Goal: Task Accomplishment & Management: Complete application form

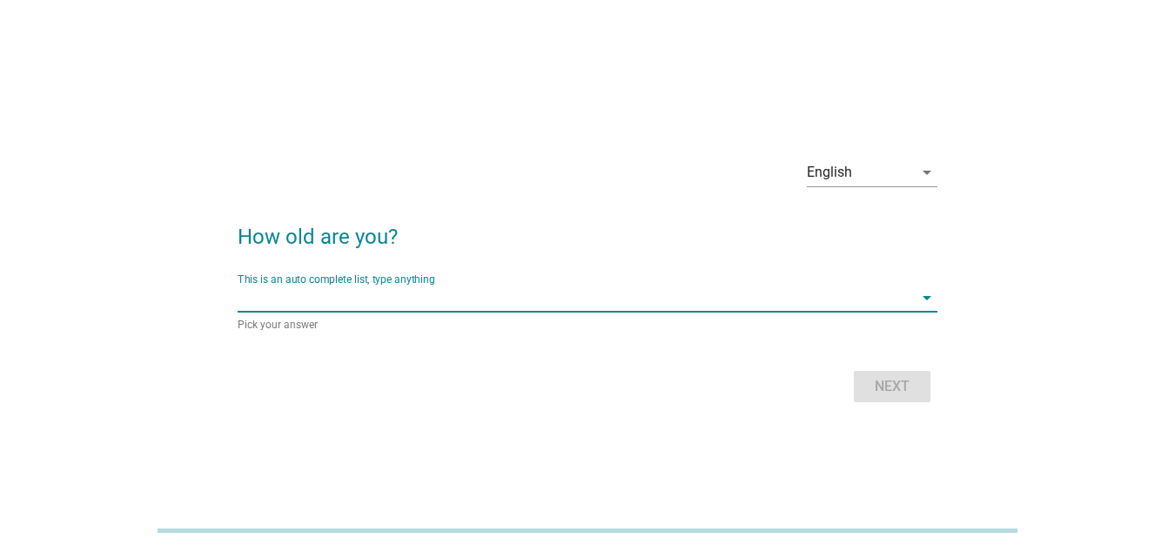
click at [435, 285] on input "This is an auto complete list, type anything" at bounding box center [575, 298] width 675 height 28
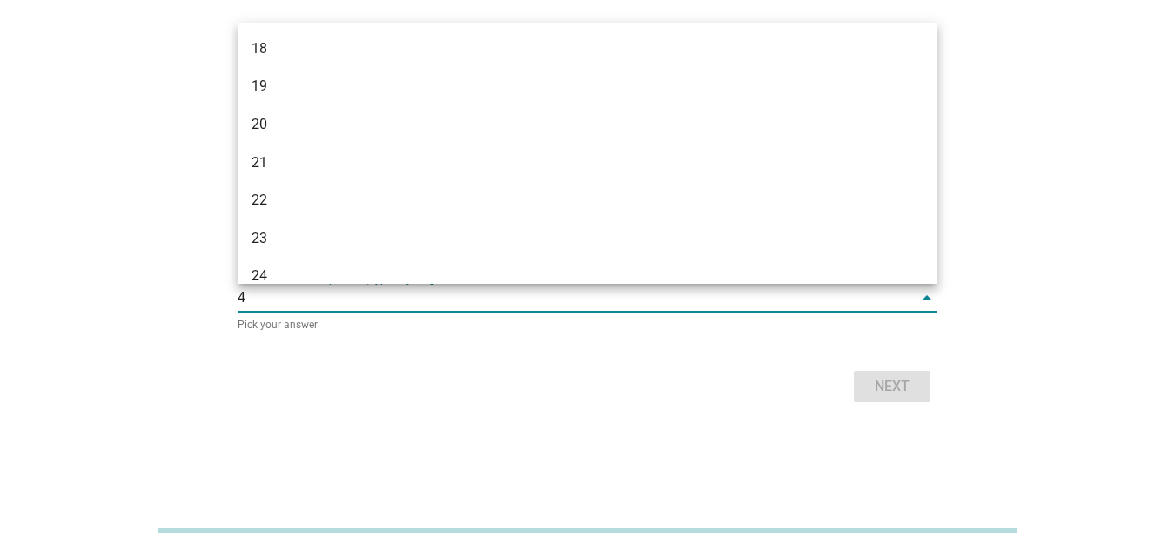
type input "43"
drag, startPoint x: 610, startPoint y: 440, endPoint x: 615, endPoint y: 448, distance: 10.1
click at [615, 442] on main "English arrow_drop_down How old are you? This is an auto complete list, type an…" at bounding box center [587, 276] width 1133 height 332
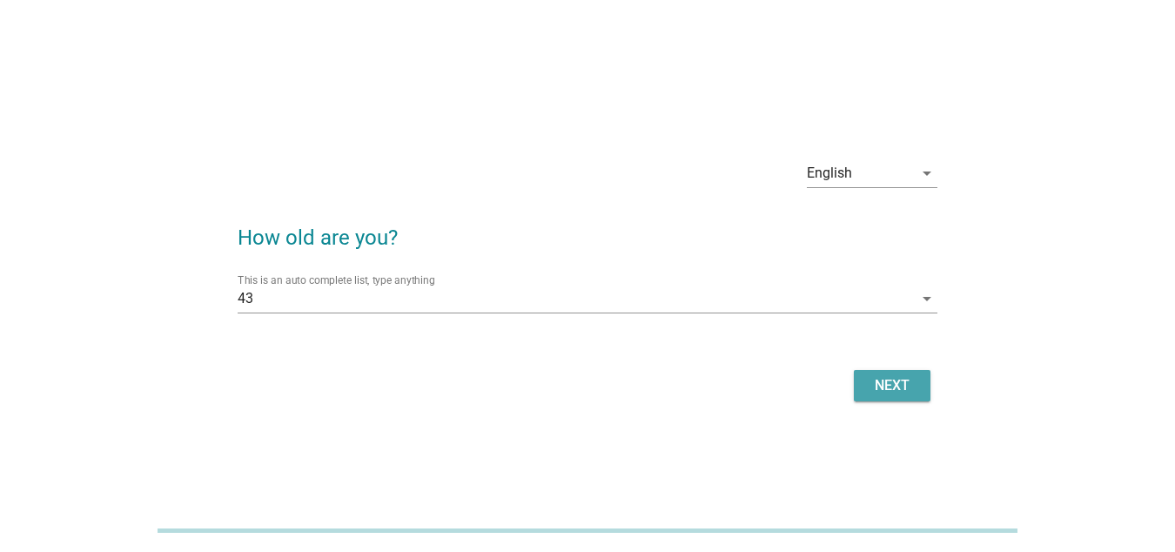
click at [895, 380] on div "Next" at bounding box center [892, 385] width 49 height 21
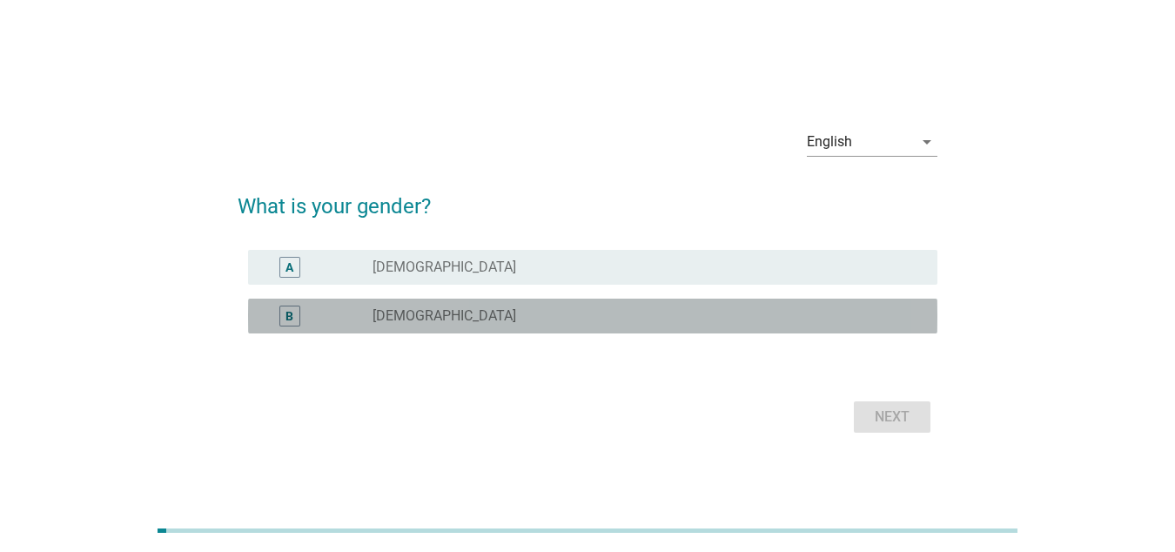
click at [577, 317] on div "radio_button_unchecked [DEMOGRAPHIC_DATA]" at bounding box center [641, 315] width 537 height 17
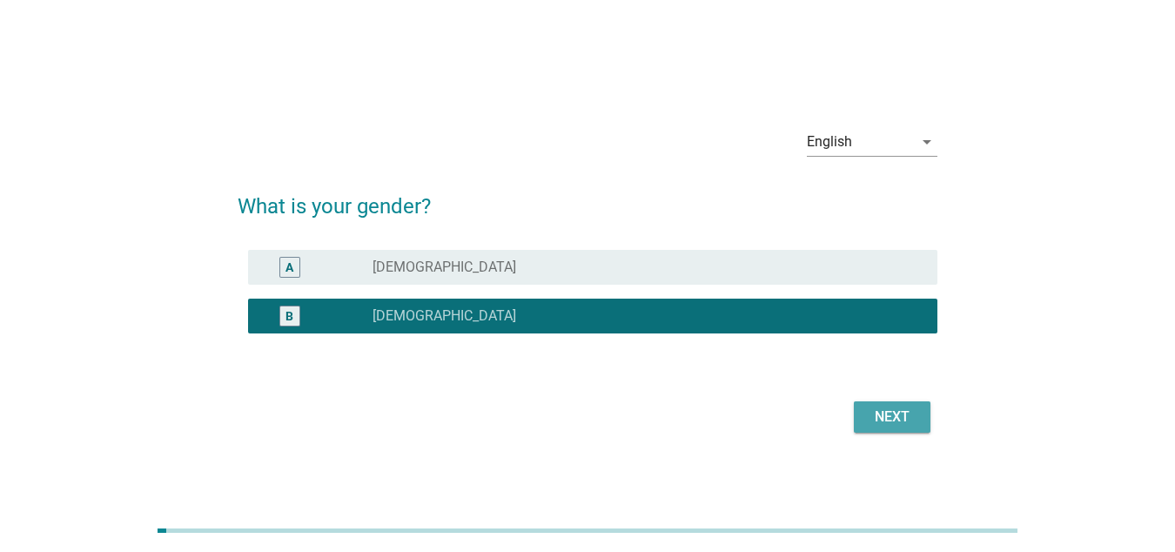
click at [903, 410] on div "Next" at bounding box center [892, 416] width 49 height 21
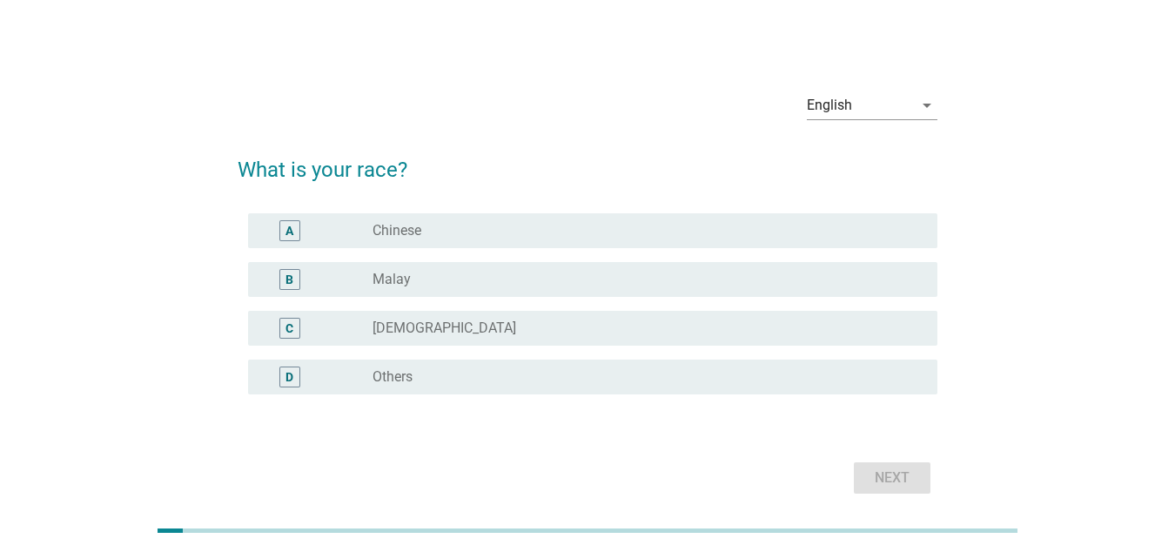
click at [569, 234] on div "radio_button_unchecked Chinese" at bounding box center [641, 230] width 537 height 17
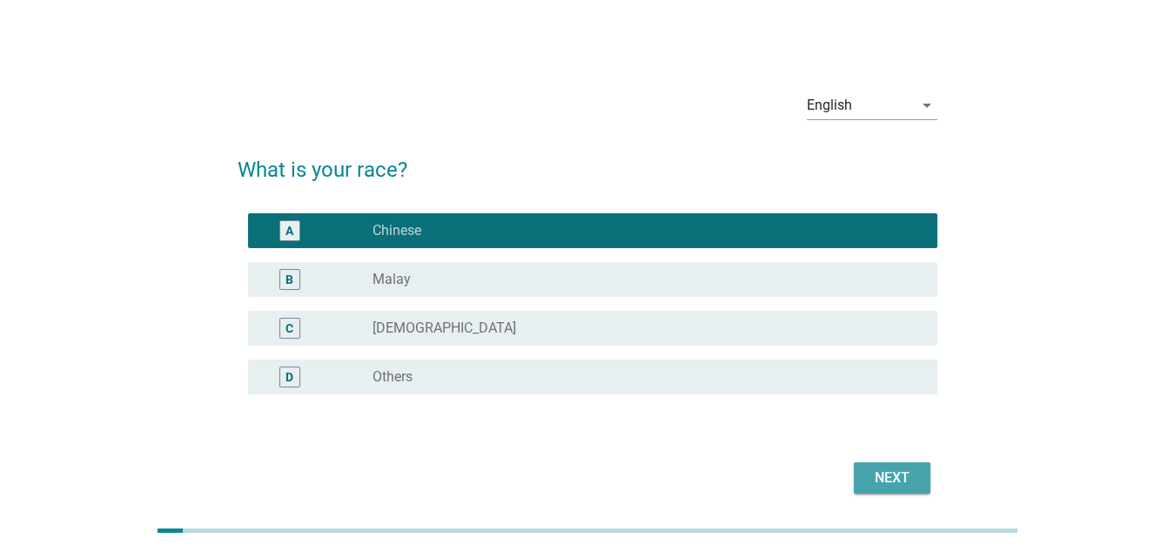
click at [884, 472] on div "Next" at bounding box center [892, 477] width 49 height 21
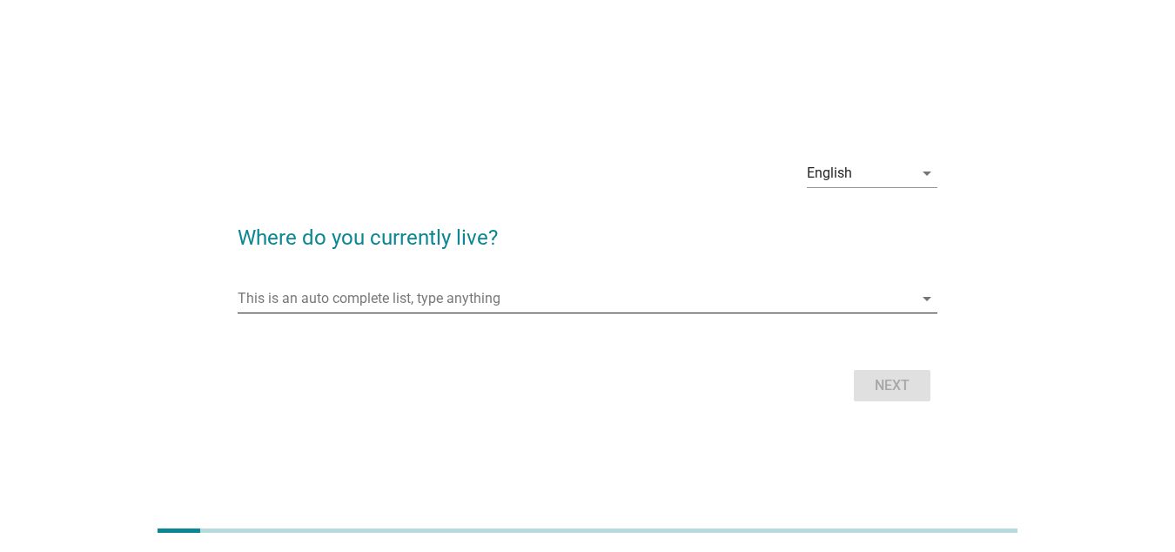
click at [377, 299] on input "This is an auto complete list, type anything" at bounding box center [575, 299] width 675 height 28
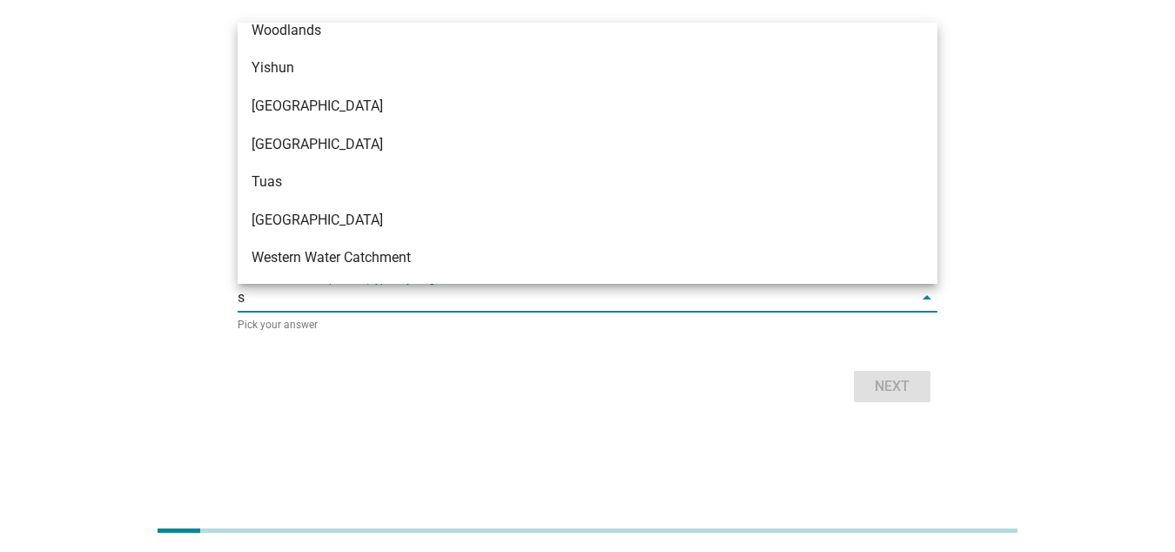
scroll to position [663, 0]
type input "se"
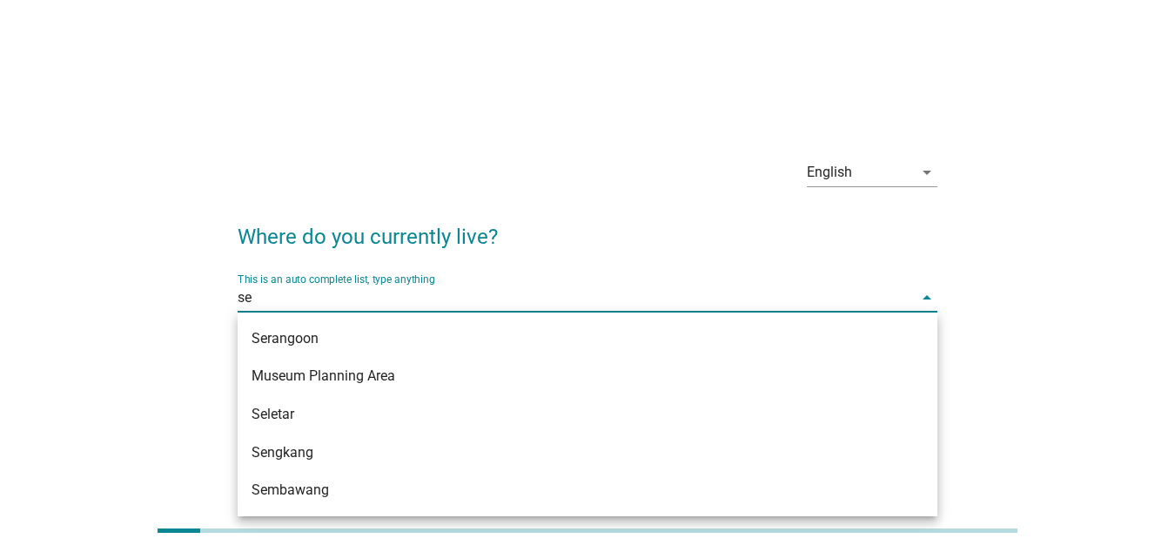
scroll to position [0, 0]
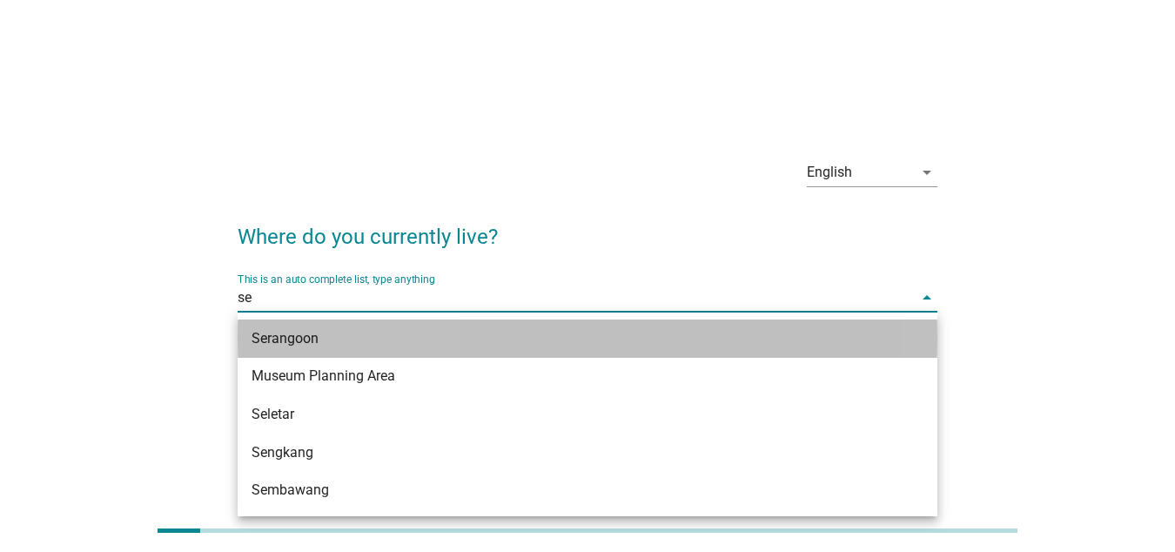
click at [380, 336] on div "Serangoon" at bounding box center [560, 338] width 616 height 21
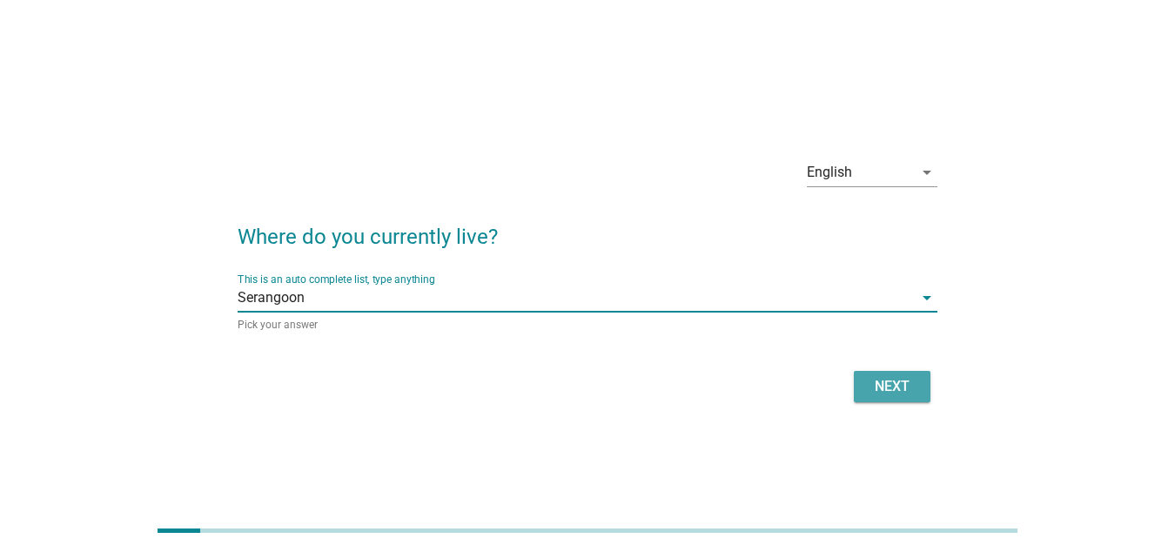
click at [889, 388] on div "Next" at bounding box center [892, 386] width 49 height 21
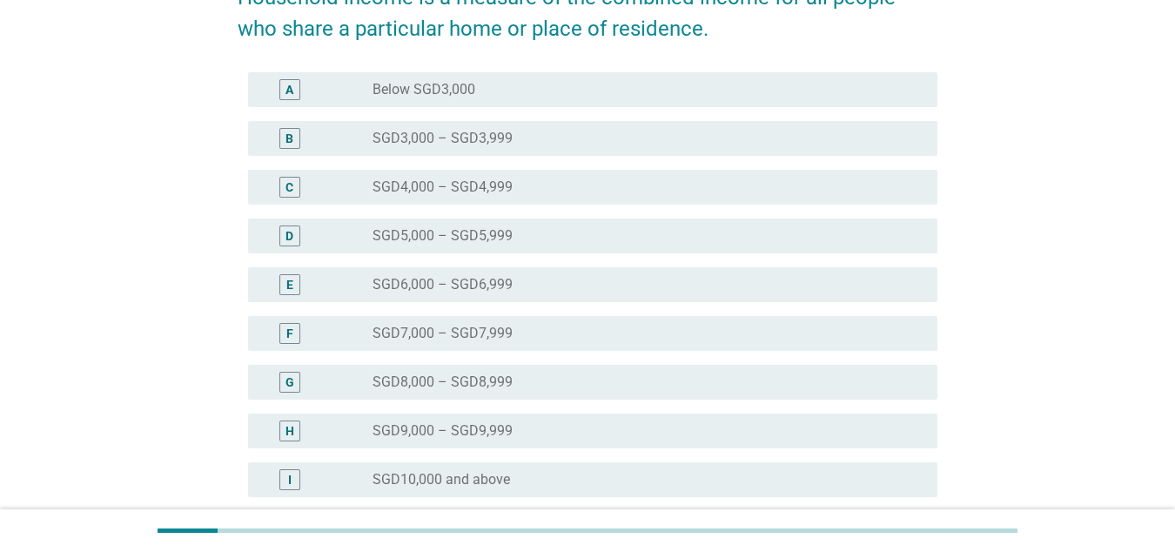
scroll to position [435, 0]
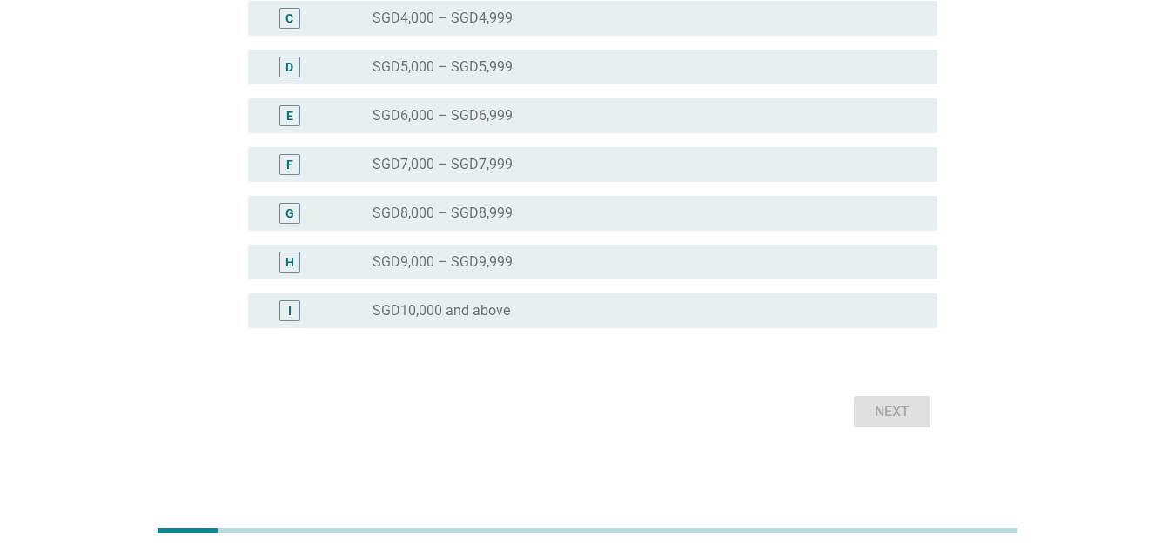
click at [479, 318] on label "SGD10,000 and above" at bounding box center [442, 310] width 138 height 17
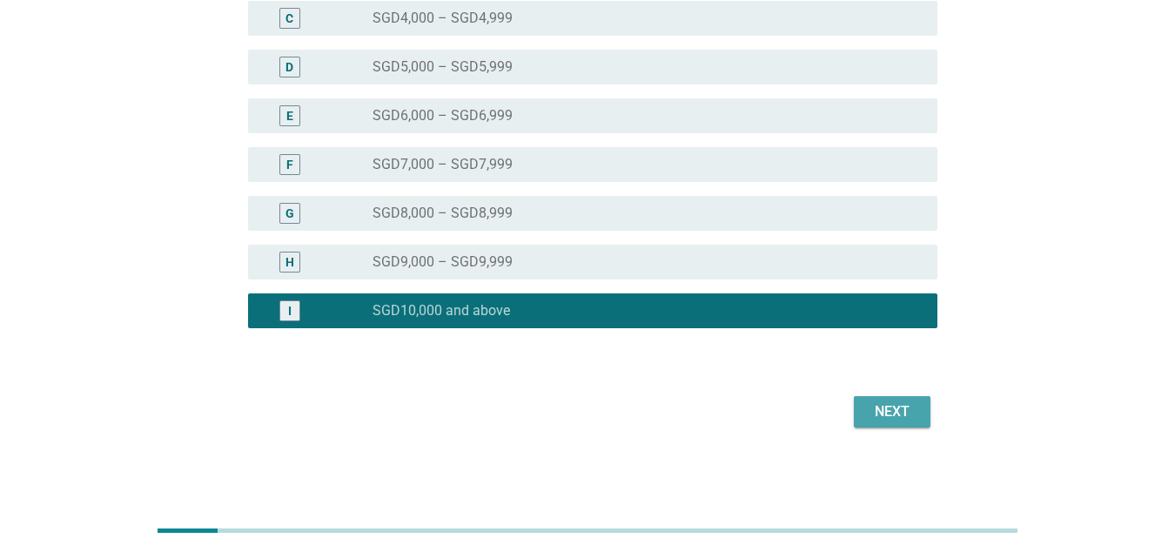
click at [891, 418] on div "Next" at bounding box center [892, 411] width 49 height 21
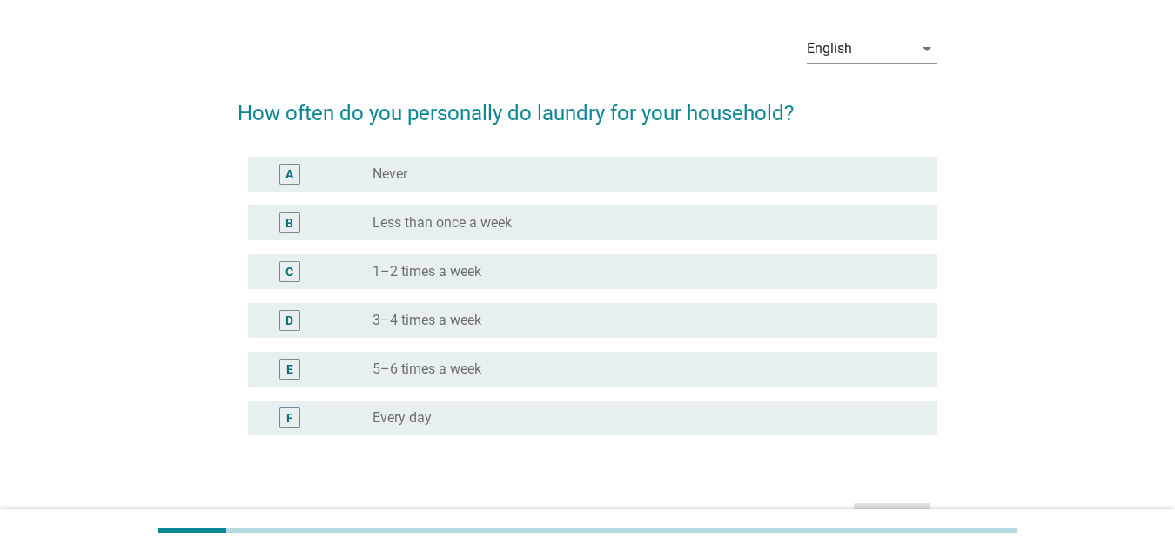
scroll to position [89, 0]
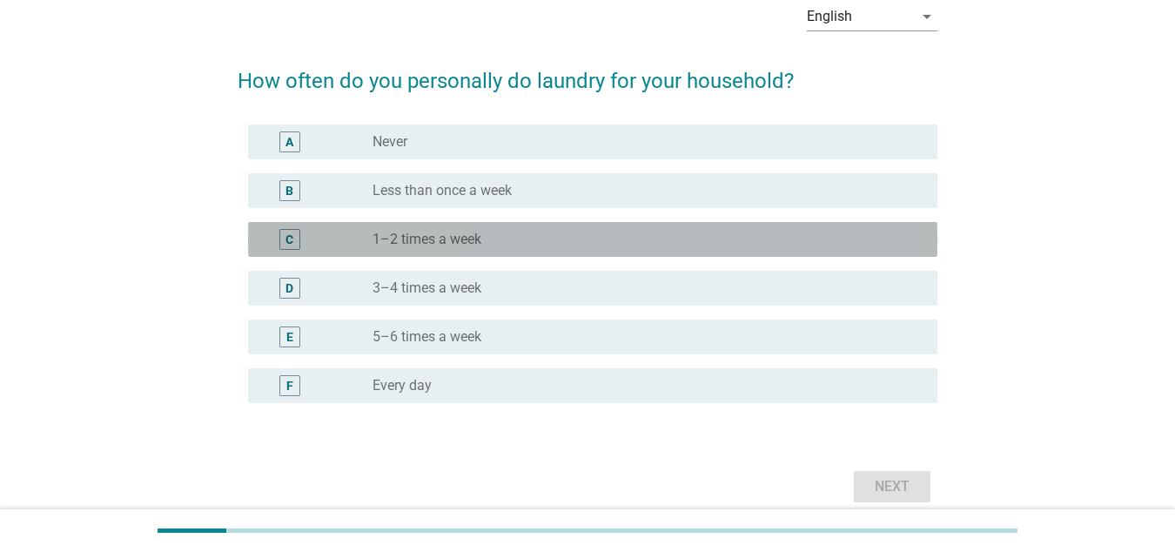
click at [491, 225] on div "C radio_button_unchecked 1–2 times a week" at bounding box center [592, 239] width 689 height 35
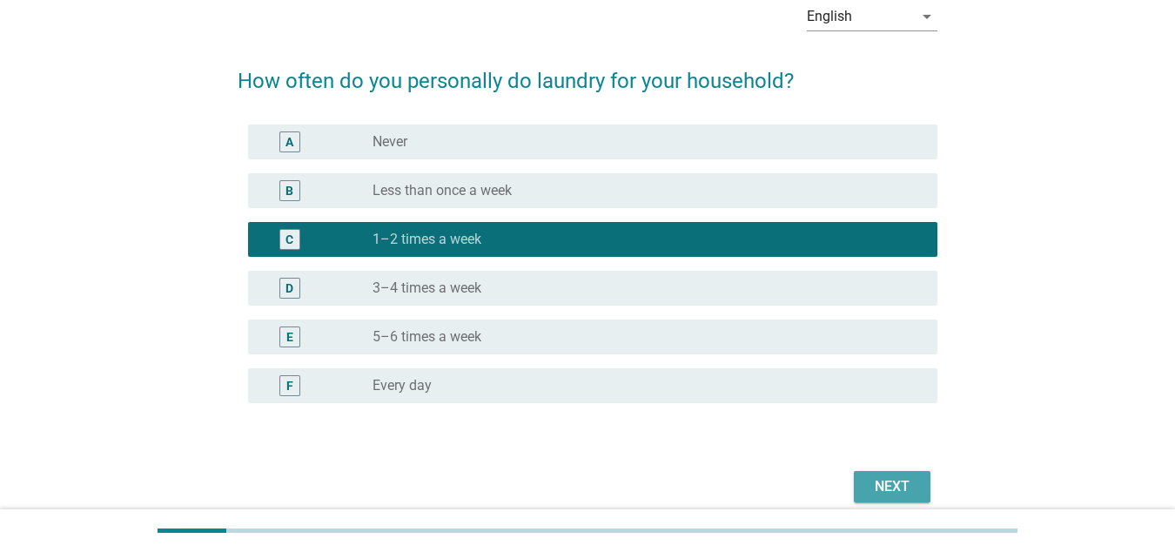
click at [887, 493] on div "Next" at bounding box center [892, 486] width 49 height 21
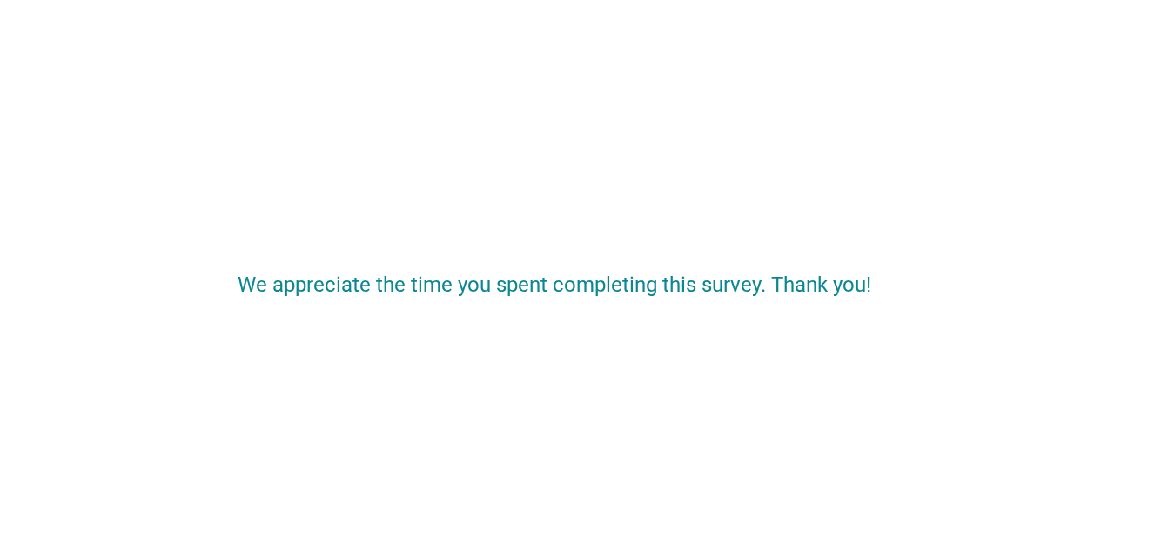
scroll to position [0, 0]
